Goal: Task Accomplishment & Management: Use online tool/utility

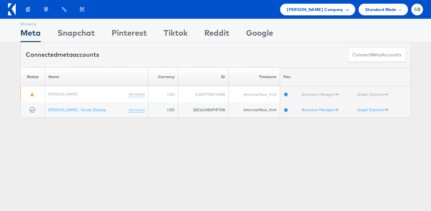
click at [334, 10] on span "[PERSON_NAME] Company" at bounding box center [315, 9] width 56 height 7
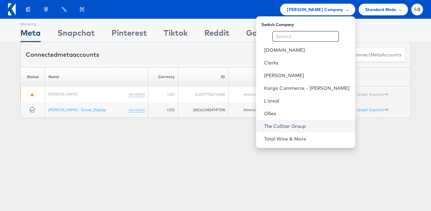
click at [308, 126] on link "The CoStar Group" at bounding box center [307, 126] width 86 height 7
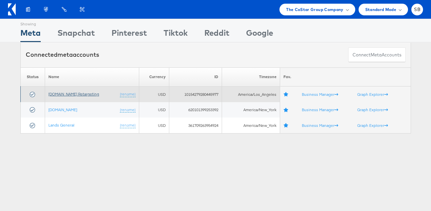
click at [73, 94] on link "[DOMAIN_NAME] Retargeting" at bounding box center [73, 93] width 51 height 5
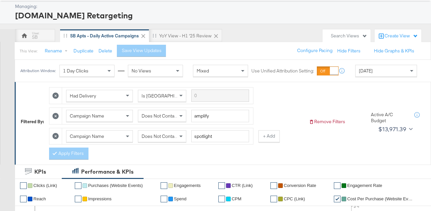
scroll to position [44, 0]
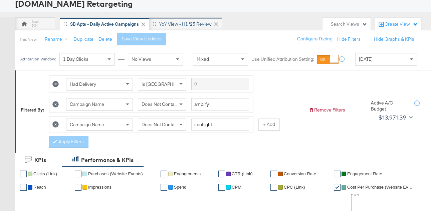
click at [184, 21] on div "YoY View - H1 '25 Review" at bounding box center [185, 24] width 52 height 6
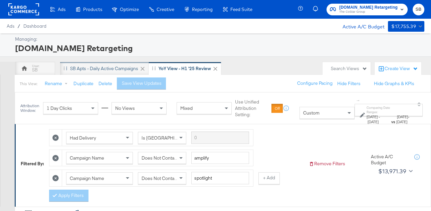
click at [102, 66] on div "SB Apts - Daily Active Campaigns" at bounding box center [104, 68] width 68 height 6
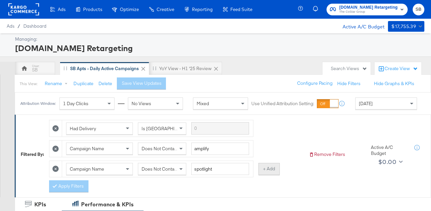
click at [276, 168] on button "+ Add" at bounding box center [268, 169] width 21 height 12
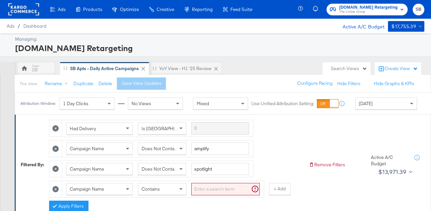
click at [224, 188] on input "search" at bounding box center [225, 189] width 68 height 12
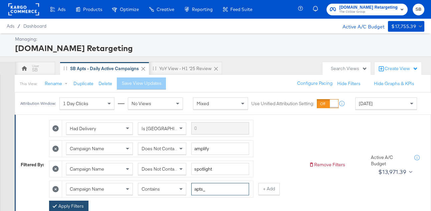
type input "apts_"
click at [70, 204] on button "Apply Filters" at bounding box center [68, 207] width 39 height 12
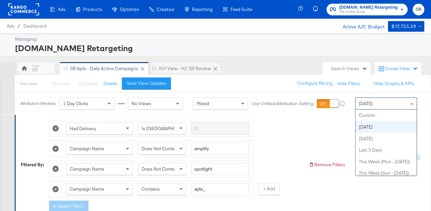
click at [374, 105] on div "[DATE]" at bounding box center [385, 103] width 61 height 11
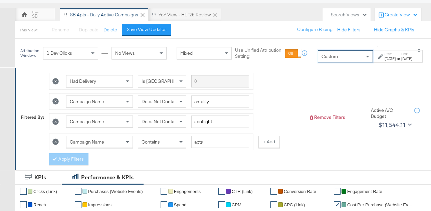
scroll to position [53, 0]
click at [386, 58] on div "[DATE]" at bounding box center [389, 58] width 11 height 5
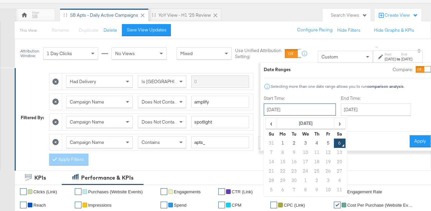
click at [290, 110] on input "[DATE]" at bounding box center [300, 109] width 72 height 12
click at [266, 120] on span "‹" at bounding box center [271, 123] width 10 height 10
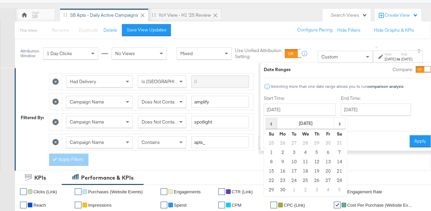
click at [266, 120] on span "‹" at bounding box center [271, 123] width 10 height 10
click at [300, 141] on td "1" at bounding box center [305, 142] width 11 height 9
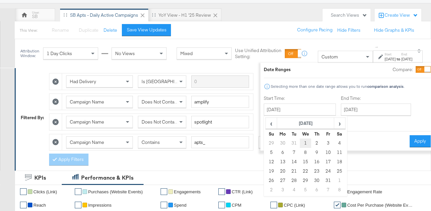
type input "[DATE]"
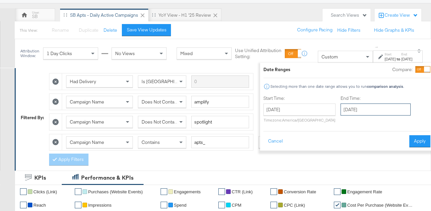
click at [345, 110] on input "[DATE]" at bounding box center [375, 109] width 70 height 12
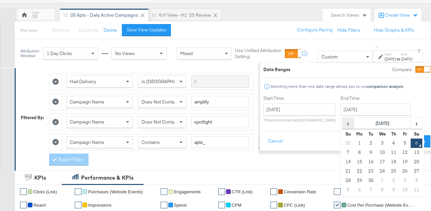
click at [343, 124] on span "‹" at bounding box center [348, 123] width 10 height 10
click at [353, 187] on td "30" at bounding box center [358, 189] width 11 height 9
type input "[DATE]"
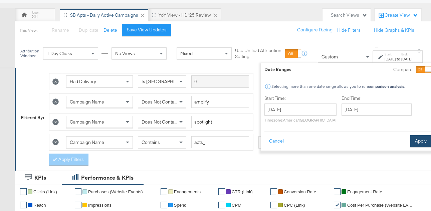
click at [410, 139] on button "Apply" at bounding box center [420, 141] width 21 height 12
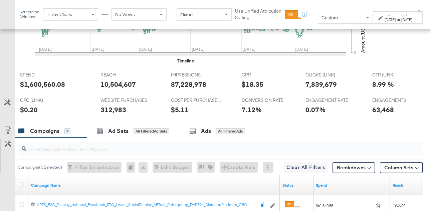
scroll to position [313, 0]
click at [378, 17] on div "Start: [DATE] to End: [DATE]" at bounding box center [395, 18] width 34 height 10
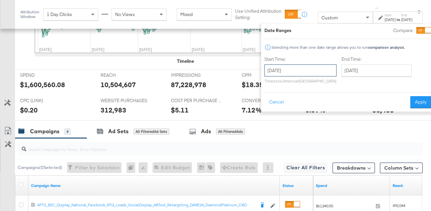
click at [305, 68] on input "[DATE]" at bounding box center [300, 70] width 72 height 12
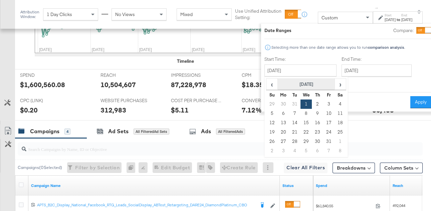
click at [307, 83] on th "[DATE]" at bounding box center [305, 84] width 57 height 11
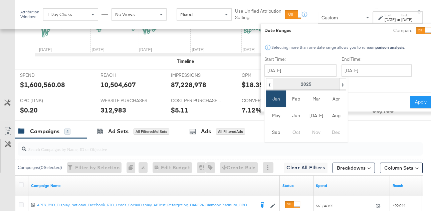
click at [300, 81] on th "2025" at bounding box center [306, 84] width 66 height 11
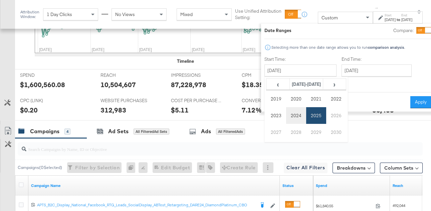
click at [286, 114] on td "2024" at bounding box center [296, 115] width 20 height 17
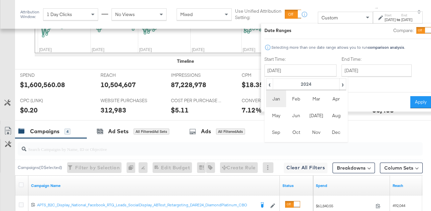
click at [266, 96] on td "Jan" at bounding box center [276, 98] width 20 height 17
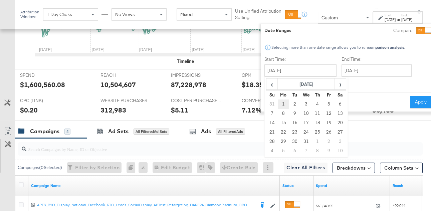
click at [277, 102] on td "1" at bounding box center [282, 103] width 11 height 9
type input "[DATE]"
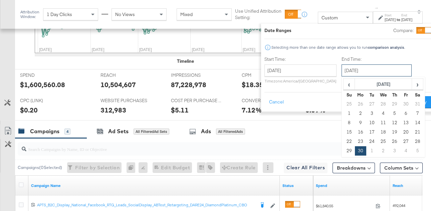
click at [350, 69] on input "[DATE]" at bounding box center [376, 70] width 70 height 12
click at [365, 82] on th "[DATE]" at bounding box center [382, 84] width 57 height 11
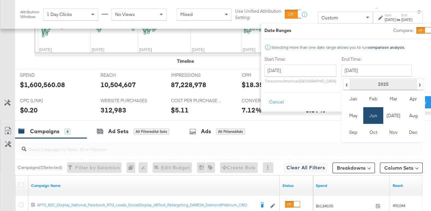
click at [367, 84] on th "2025" at bounding box center [383, 84] width 66 height 11
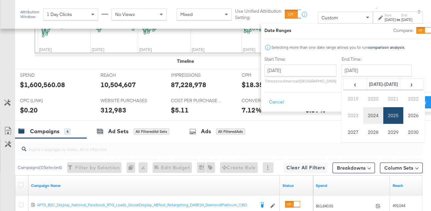
click at [363, 116] on td "2024" at bounding box center [373, 115] width 20 height 17
click at [365, 114] on td "Jun" at bounding box center [373, 115] width 20 height 17
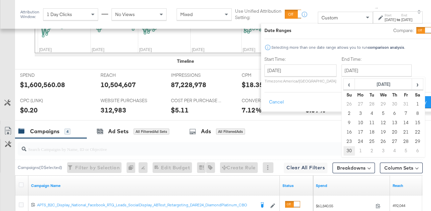
click at [343, 151] on td "30" at bounding box center [348, 150] width 11 height 9
type input "[DATE]"
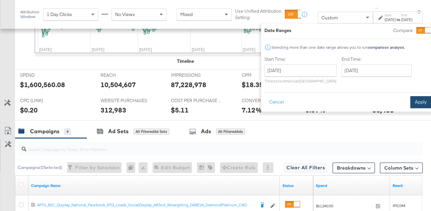
click at [410, 100] on button "Apply" at bounding box center [420, 102] width 21 height 12
